Goal: Task Accomplishment & Management: Manage account settings

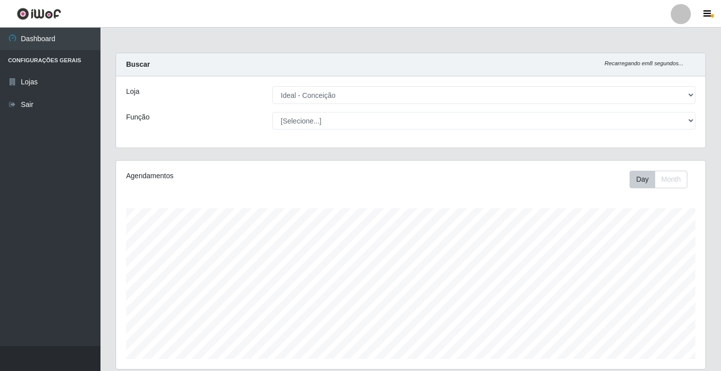
select select "231"
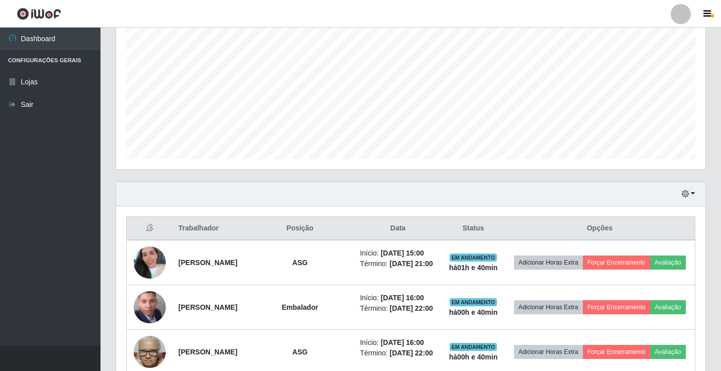
click at [68, 102] on link "Sair" at bounding box center [50, 104] width 100 height 23
